Goal: Task Accomplishment & Management: Use online tool/utility

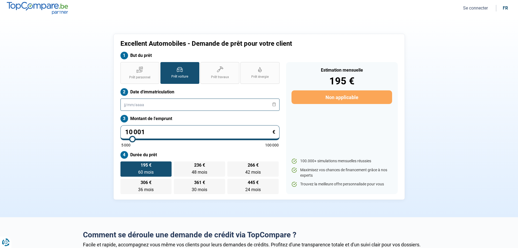
click at [186, 108] on input "text" at bounding box center [199, 104] width 159 height 12
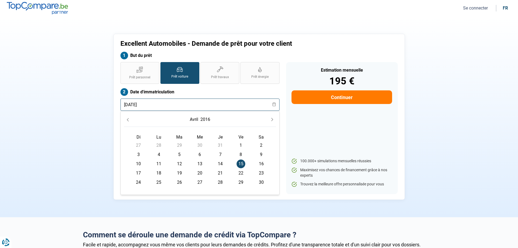
type input "[DATE]"
click at [240, 162] on span "15" at bounding box center [241, 163] width 9 height 9
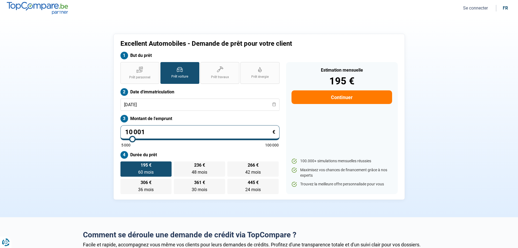
click at [156, 128] on input "10 001" at bounding box center [199, 132] width 159 height 15
type input "1 000"
type input "5000"
type input "100"
type input "5000"
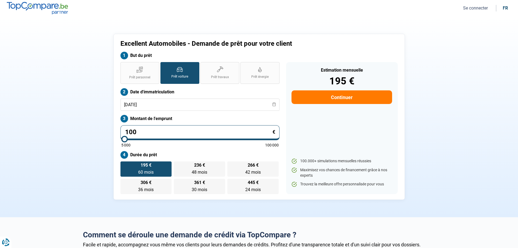
type input "10"
type input "5000"
type input "1"
type input "5000"
type input "0"
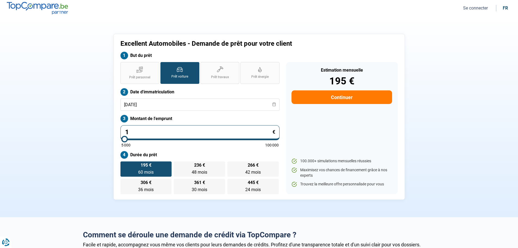
type input "5000"
type input "6"
type input "5000"
type input "69"
type input "5000"
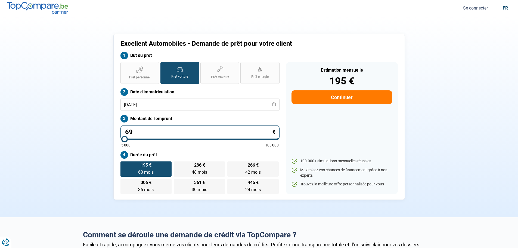
type input "695"
type input "5000"
type input "6 950"
type input "7000"
type input "6 950"
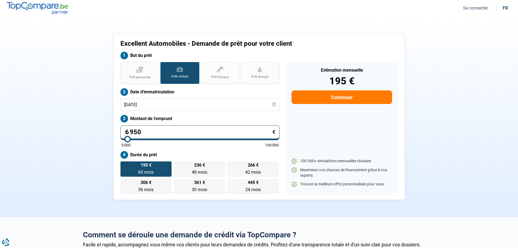
type input "7000"
radio input "true"
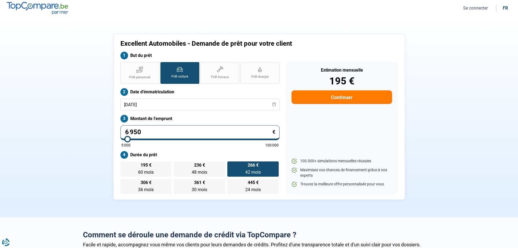
click at [168, 147] on div "Prêt personnel Prêt voiture Prêt travaux Prêt énergie Prêt voiture Date d'immat…" at bounding box center [200, 128] width 166 height 132
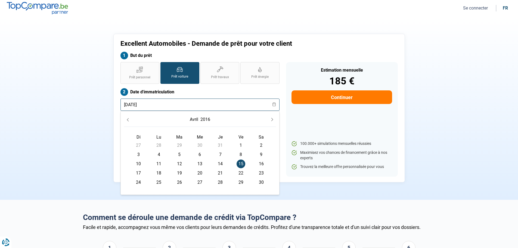
click at [149, 105] on input "[DATE]" at bounding box center [199, 104] width 159 height 12
type input "1"
type input "[DATE]"
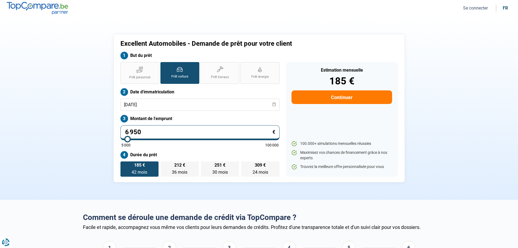
click at [115, 125] on div "Excellent Automobiles - Demande de prêt pour votre client But du prêt Prêt pers…" at bounding box center [258, 108] width 291 height 148
click at [182, 135] on input "6 950" at bounding box center [199, 132] width 159 height 15
type input "695"
type input "5000"
type input "69"
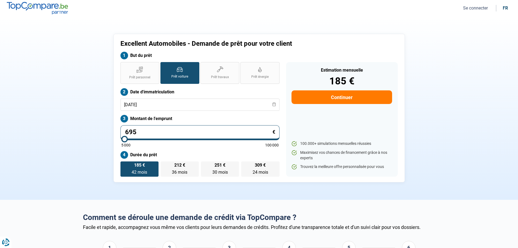
type input "5000"
type input "6"
type input "5000"
type input "0"
type input "5000"
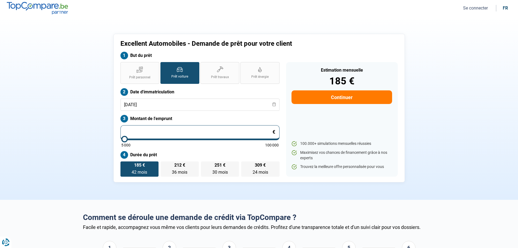
type input "9"
type input "5000"
type input "0"
type input "5000"
type input "8"
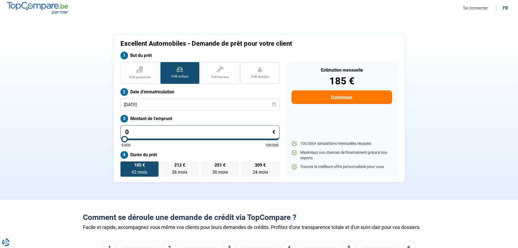
type input "5000"
type input "89"
type input "5000"
type input "895"
type input "5000"
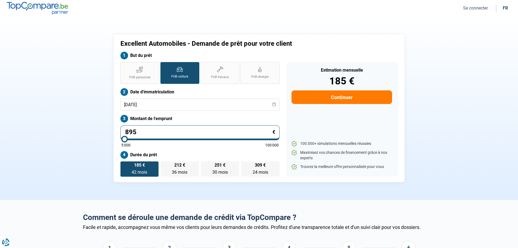
type input "8 950"
type input "9000"
type input "8 950"
type input "9000"
radio input "false"
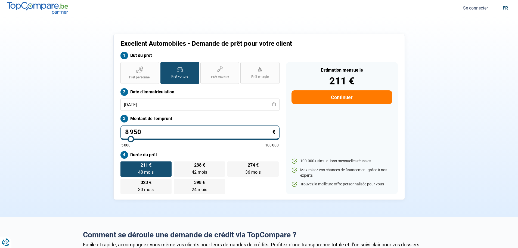
click at [164, 149] on div "Prêt personnel Prêt voiture Prêt travaux Prêt énergie Prêt voiture Date d'immat…" at bounding box center [200, 128] width 166 height 132
